Goal: Task Accomplishment & Management: Use online tool/utility

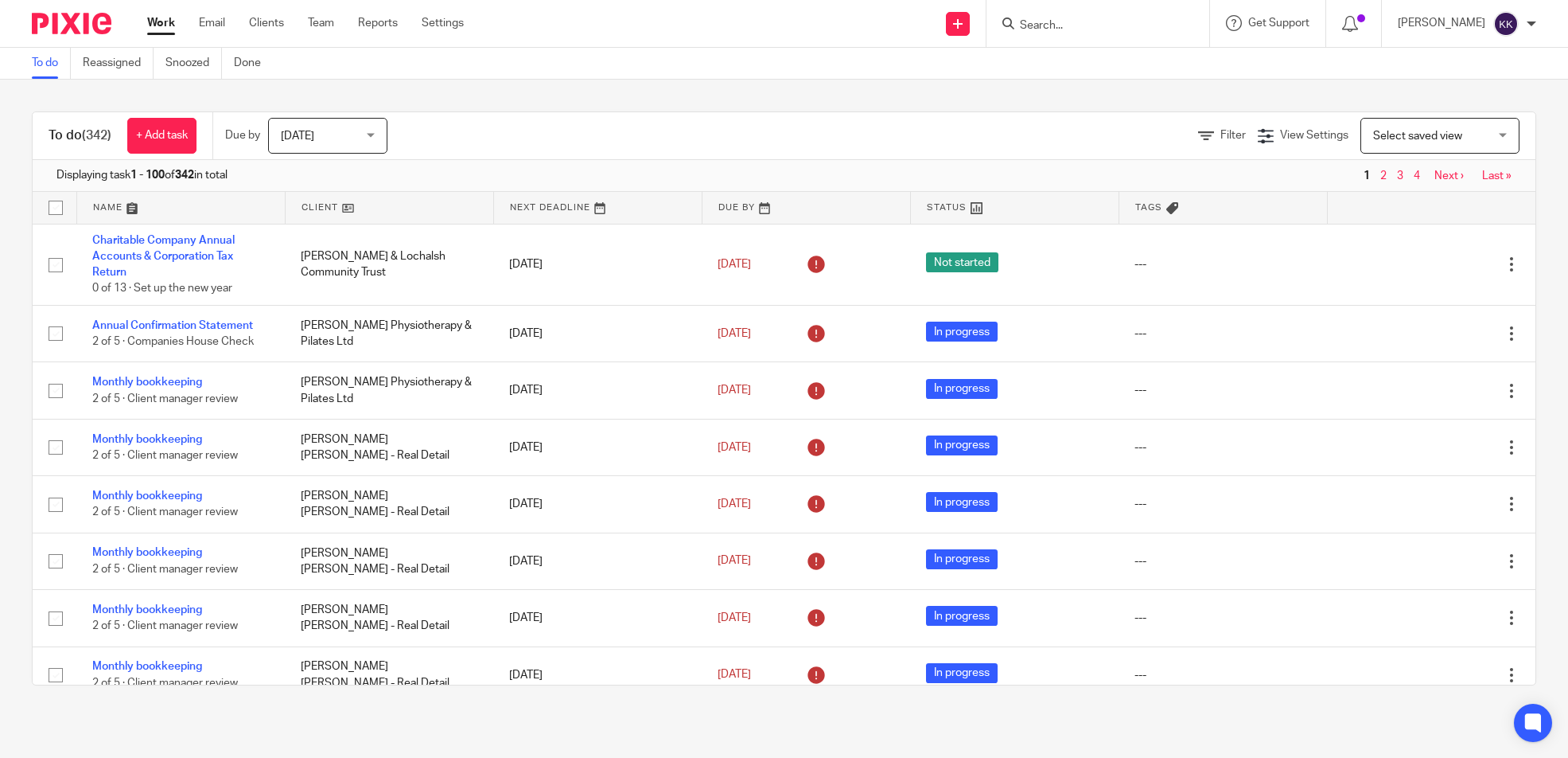
click at [1105, 20] on input "Search" at bounding box center [1090, 26] width 143 height 14
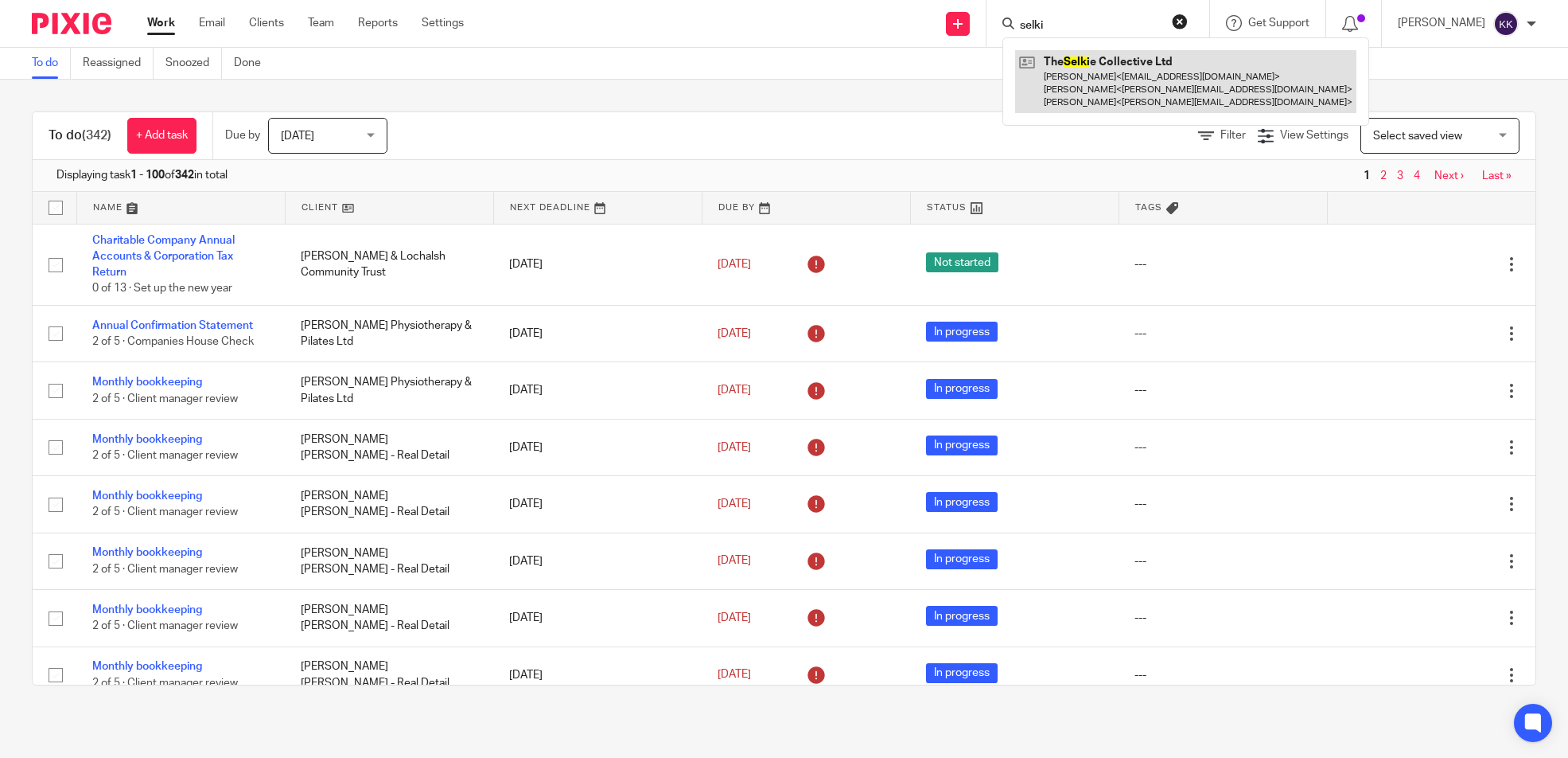
type input "selki"
click at [1138, 73] on link at bounding box center [1186, 82] width 342 height 63
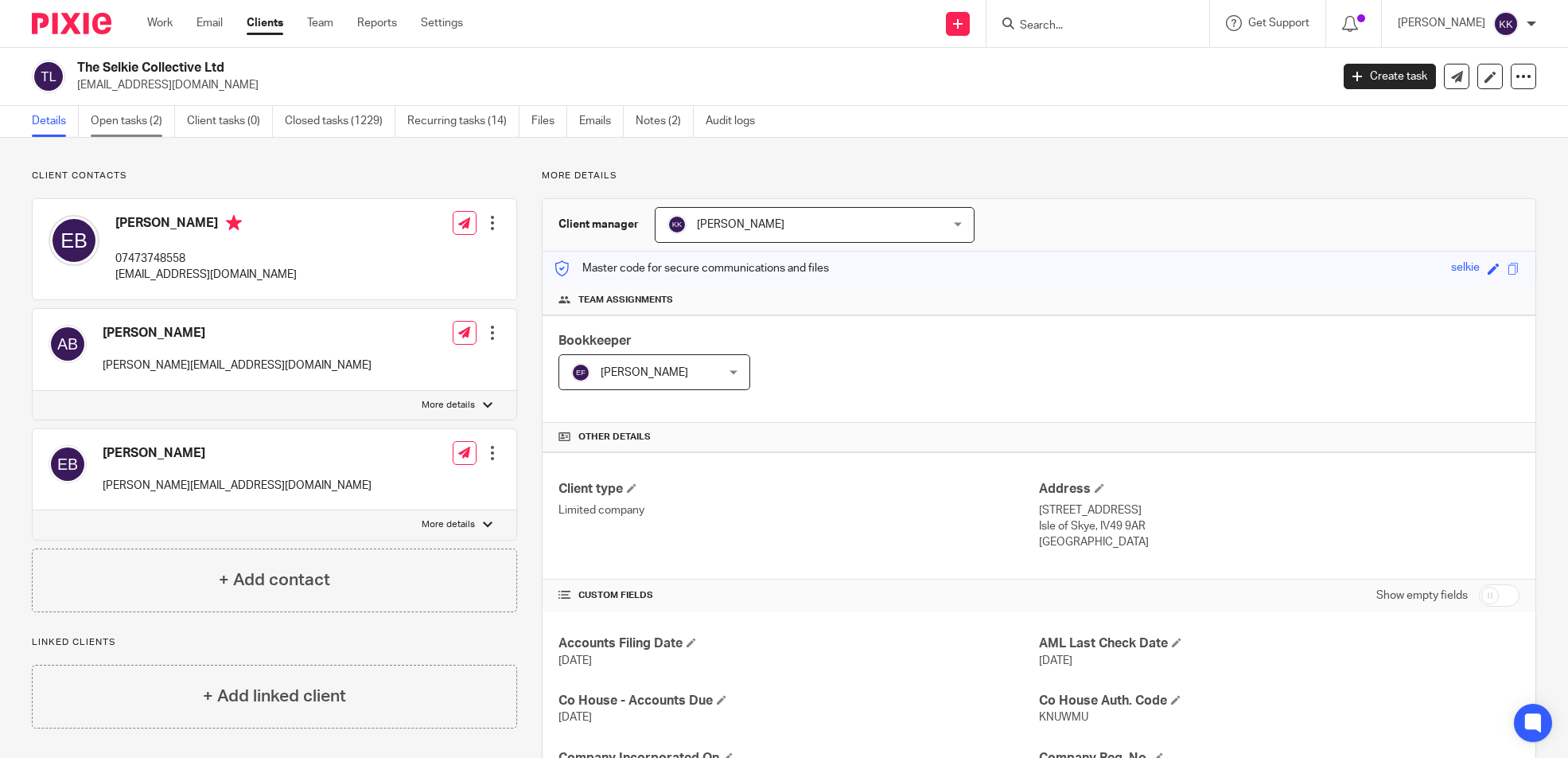
click at [122, 122] on link "Open tasks (2)" at bounding box center [133, 122] width 84 height 31
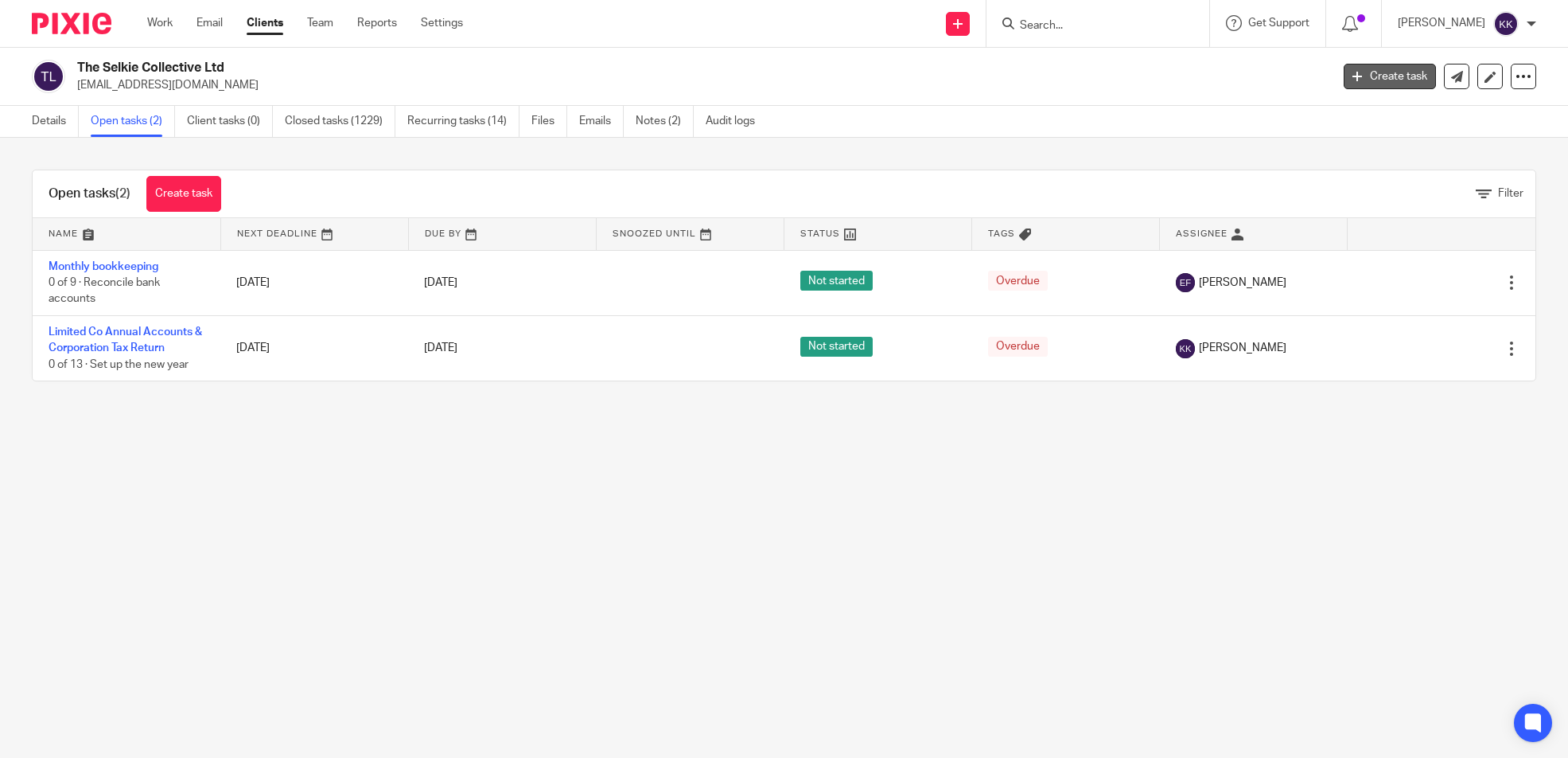
click at [1389, 77] on link "Create task" at bounding box center [1390, 76] width 93 height 26
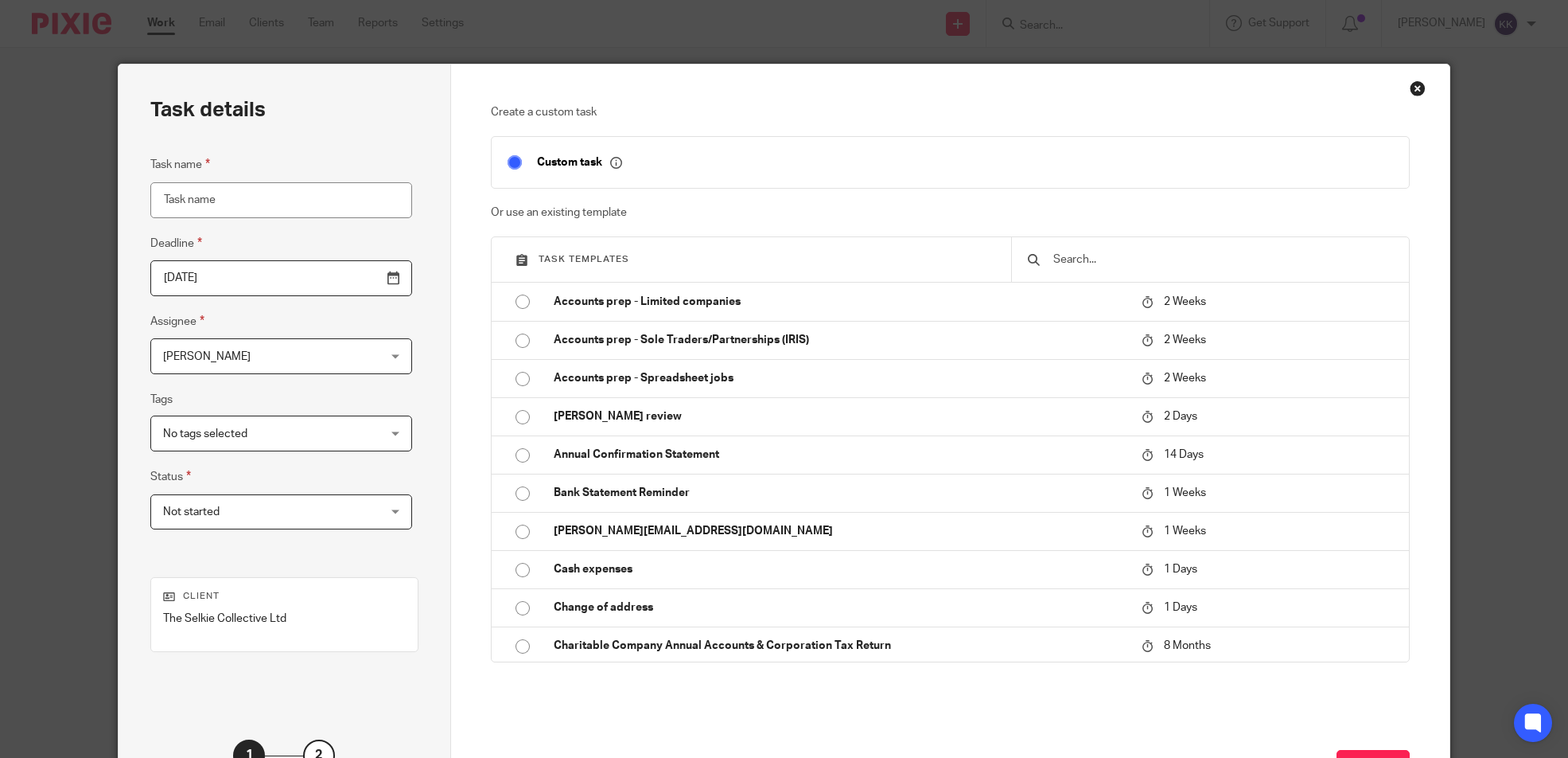
click at [1073, 260] on input "text" at bounding box center [1223, 259] width 343 height 17
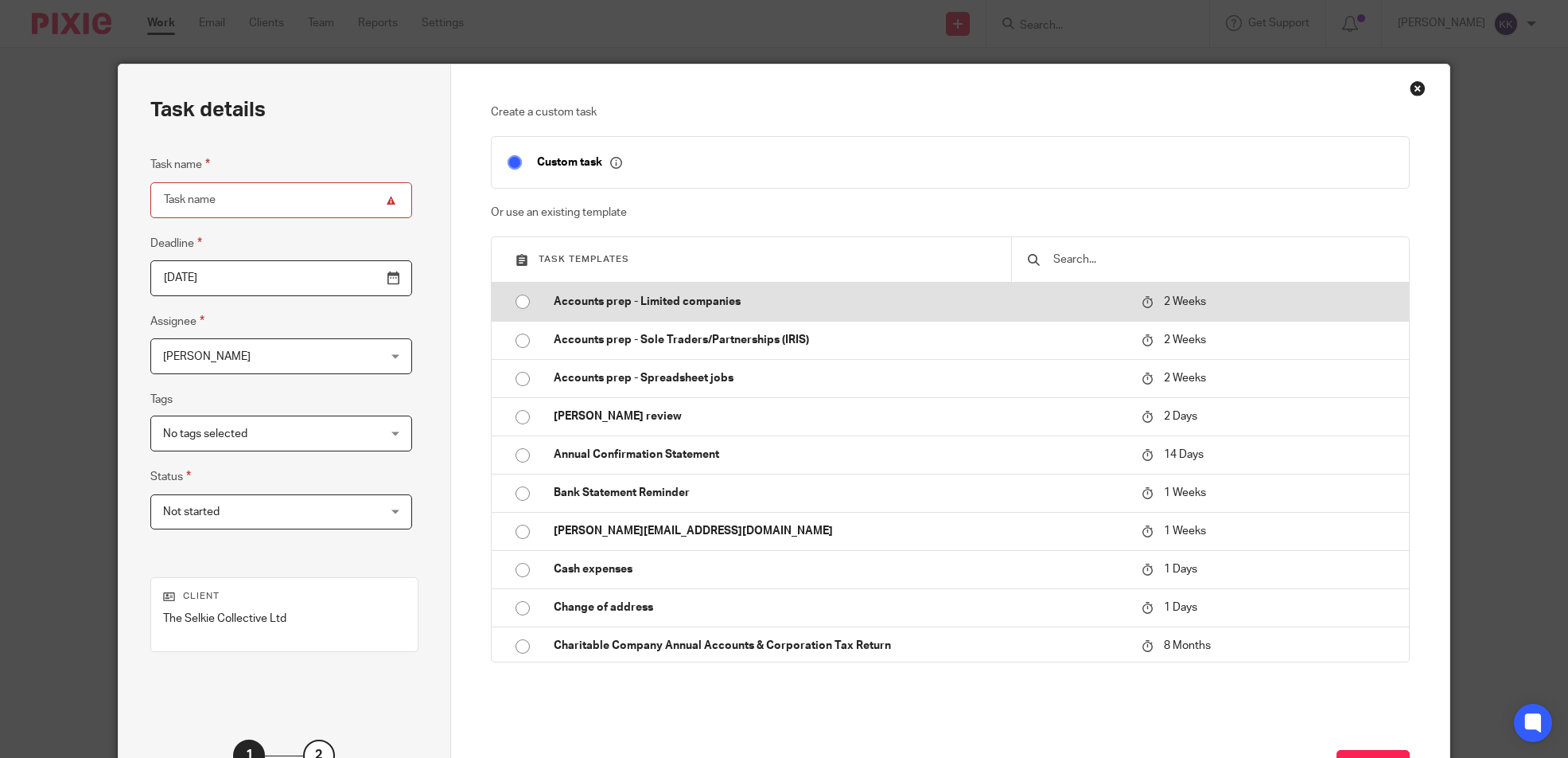
click at [755, 303] on p "Accounts prep - Limited companies" at bounding box center [839, 301] width 572 height 16
type input "[DATE]"
type input "Accounts prep - Limited companies"
checkbox input "false"
radio input "true"
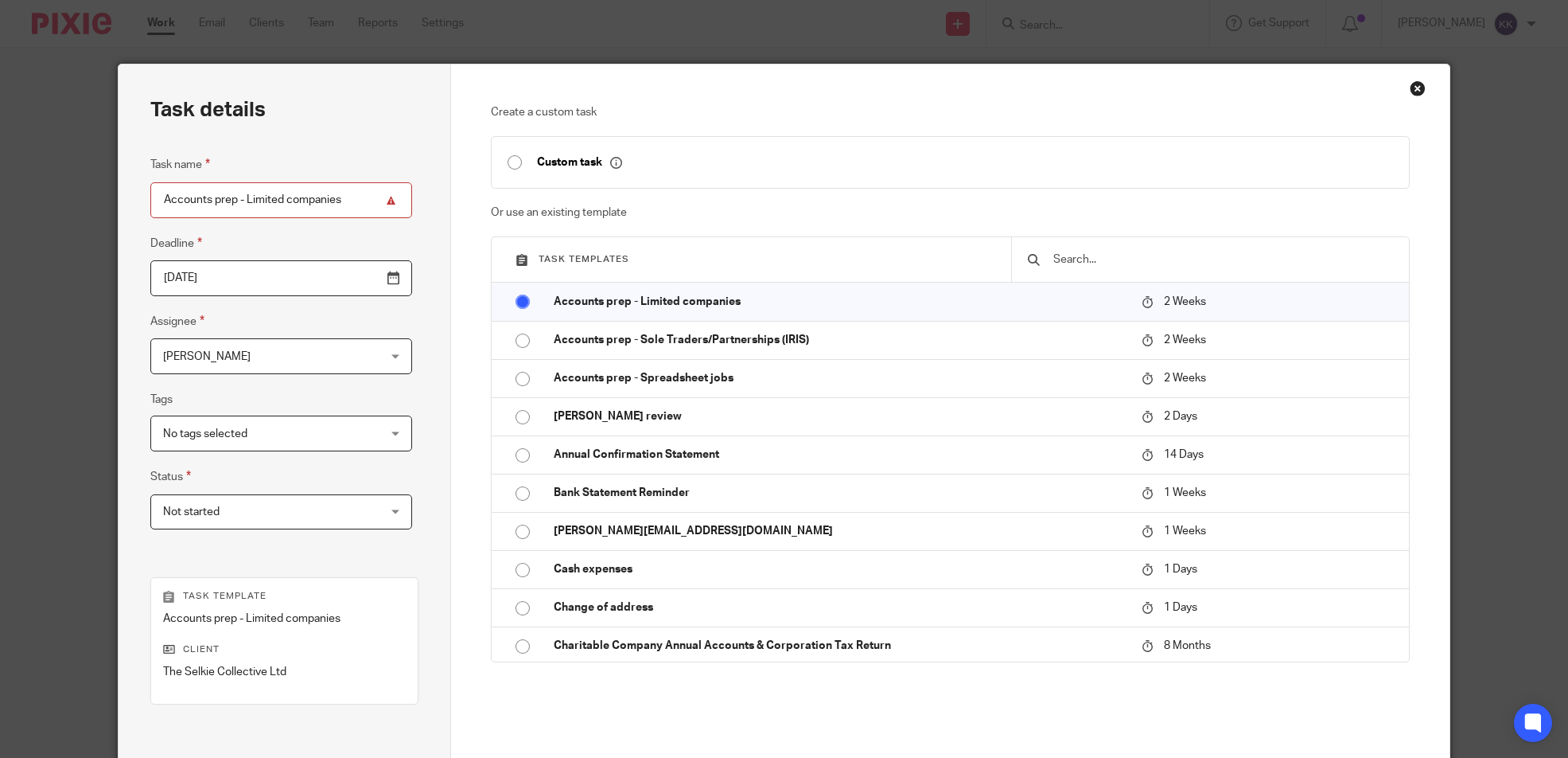
click at [267, 353] on span "[PERSON_NAME]" at bounding box center [262, 356] width 199 height 33
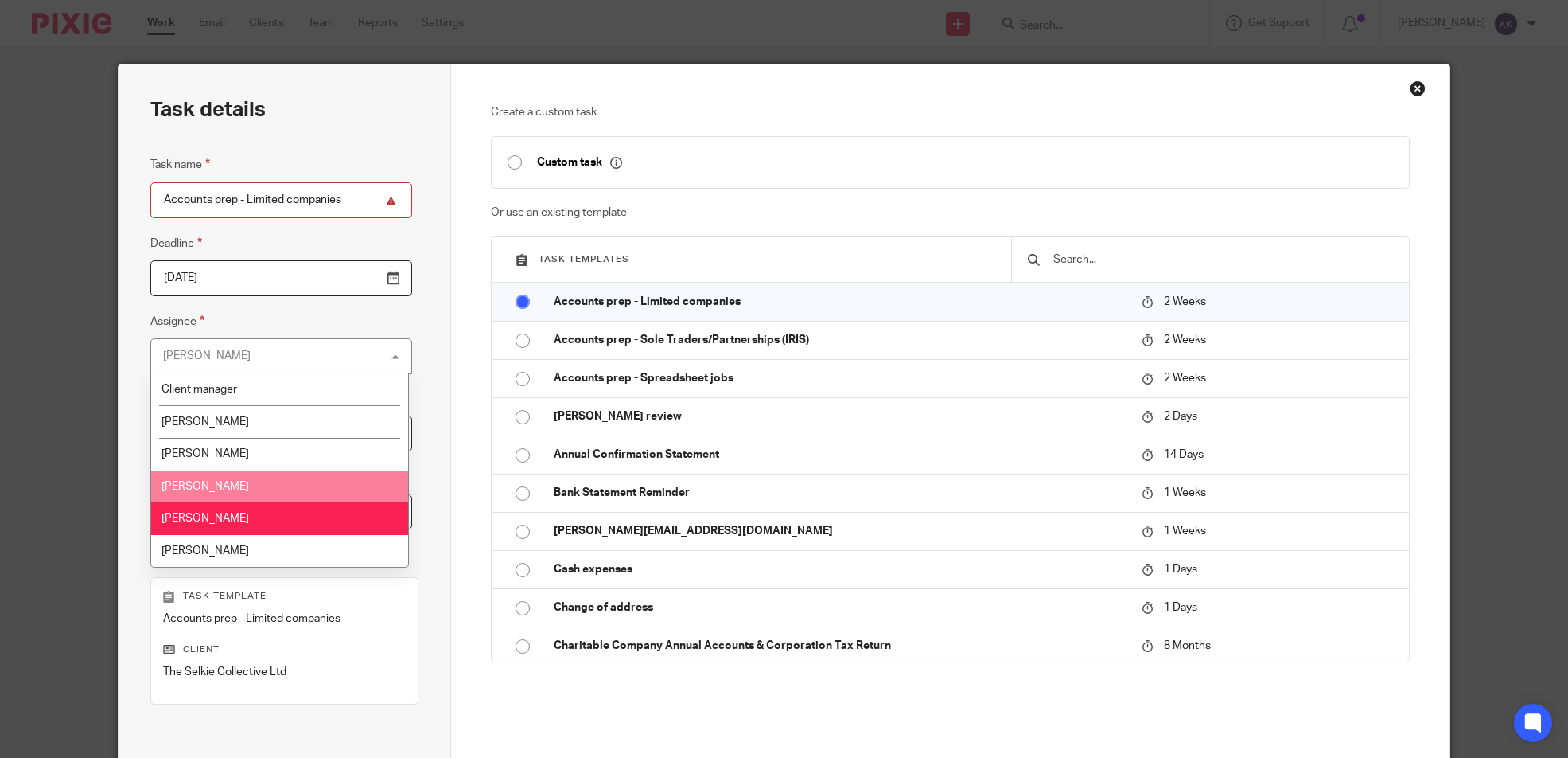
click at [266, 494] on li "[PERSON_NAME]" at bounding box center [280, 486] width 257 height 32
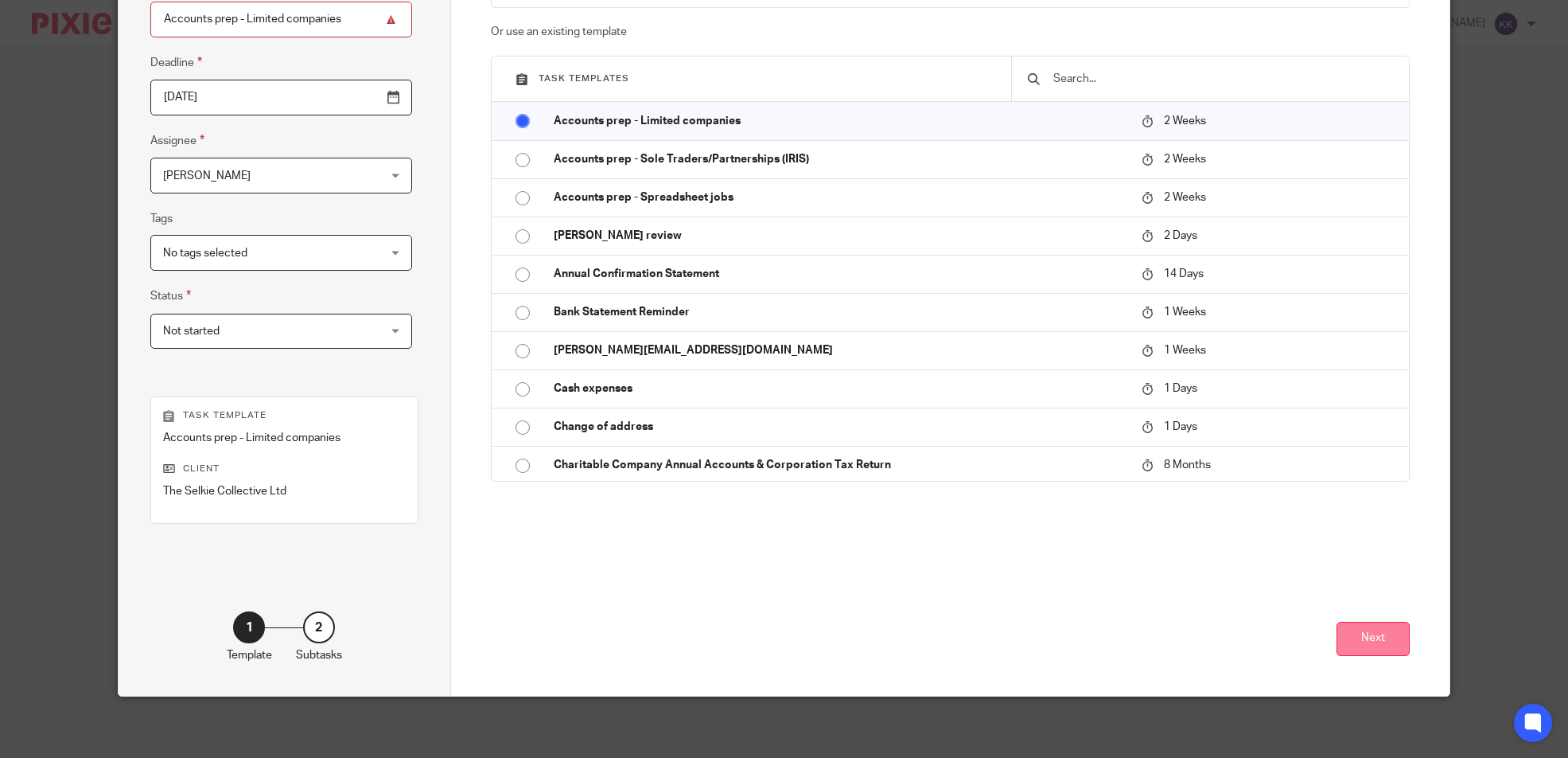
click at [1382, 644] on button "Next" at bounding box center [1374, 638] width 73 height 34
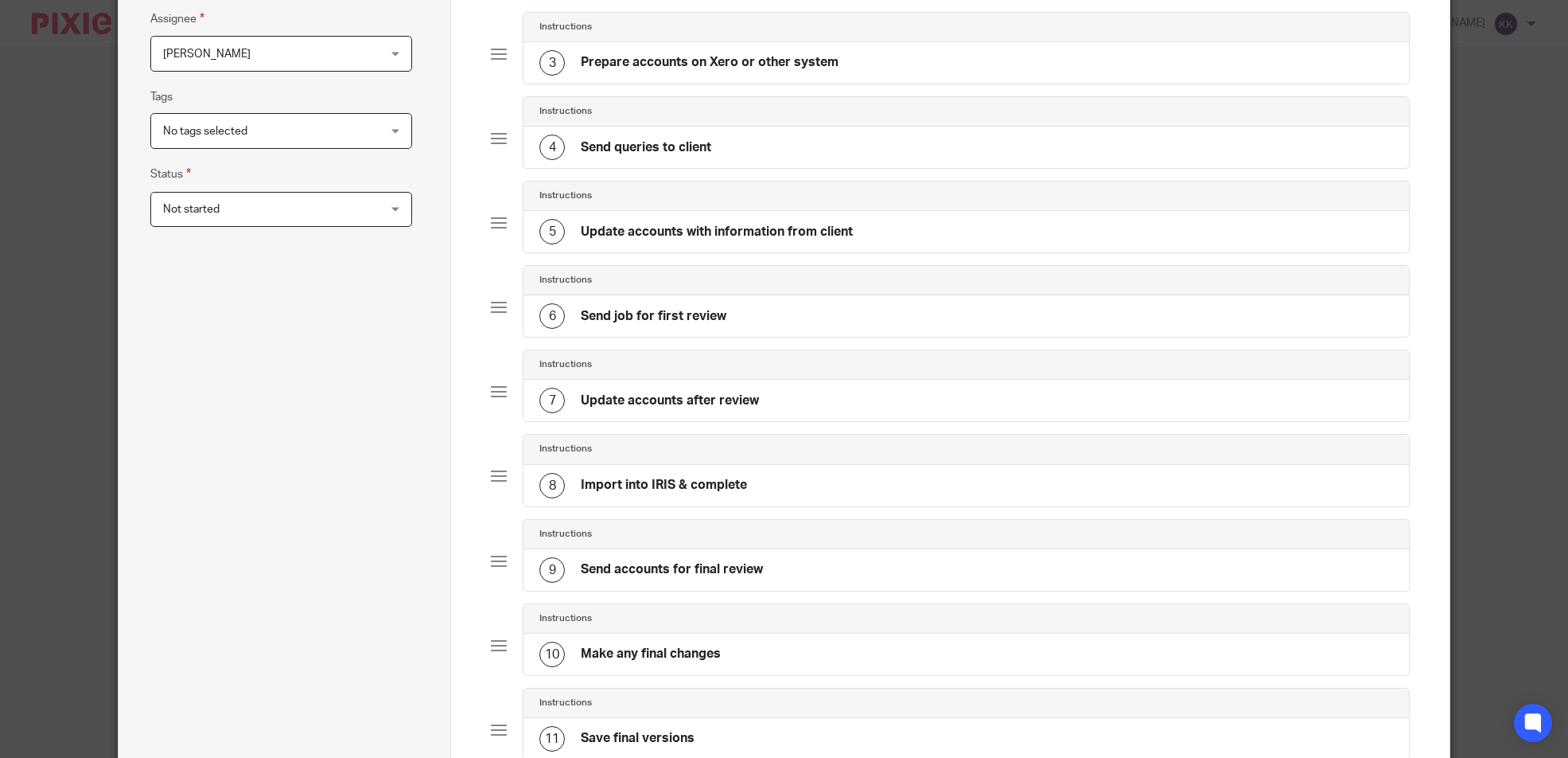
scroll to position [1064, 0]
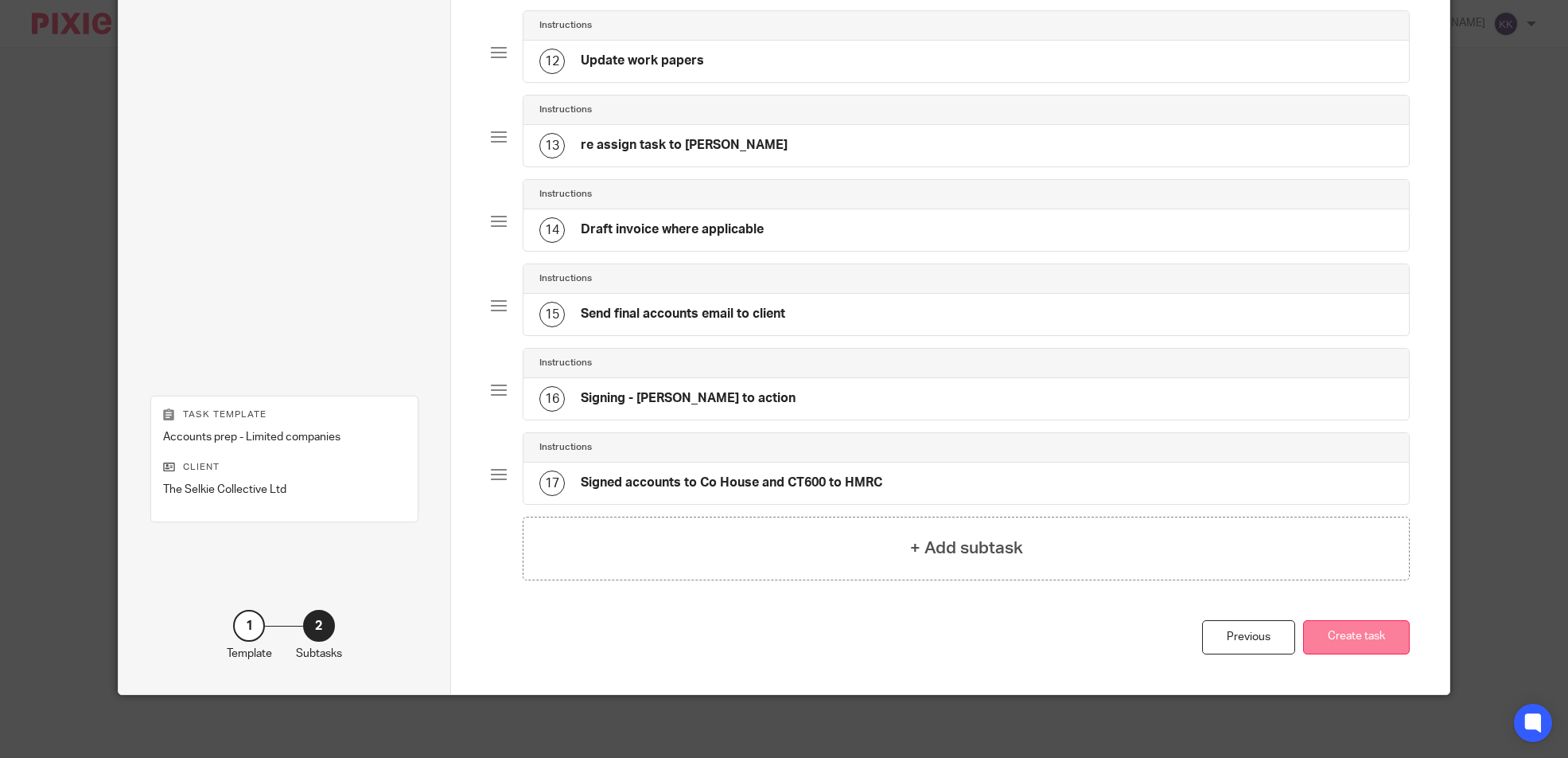
click at [1358, 622] on button "Create task" at bounding box center [1356, 636] width 107 height 34
